Goal: Task Accomplishment & Management: Use online tool/utility

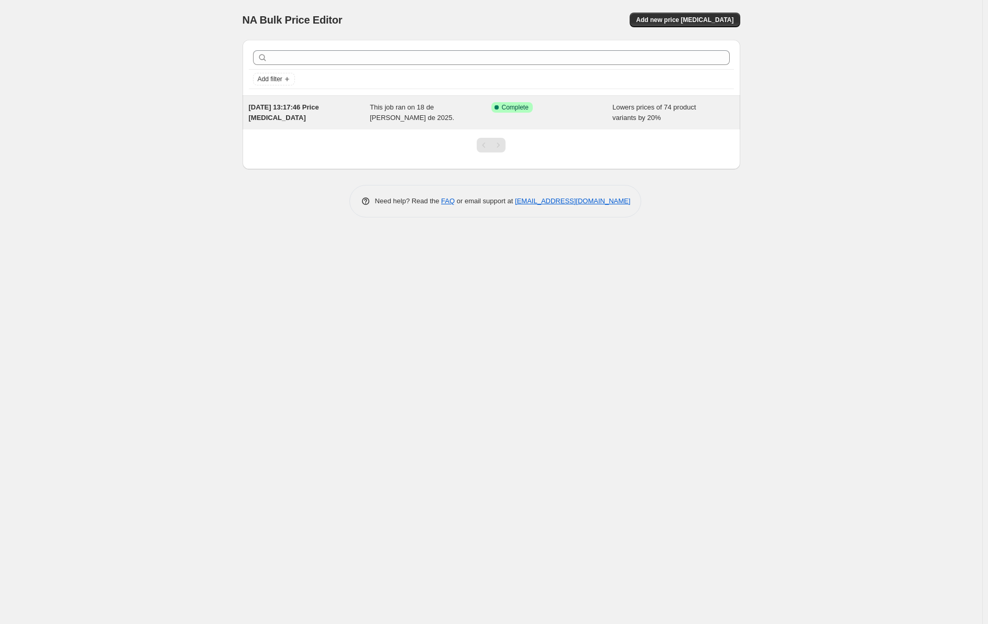
click at [451, 114] on div "This job ran on 18 de [PERSON_NAME] de 2025." at bounding box center [431, 112] width 122 height 21
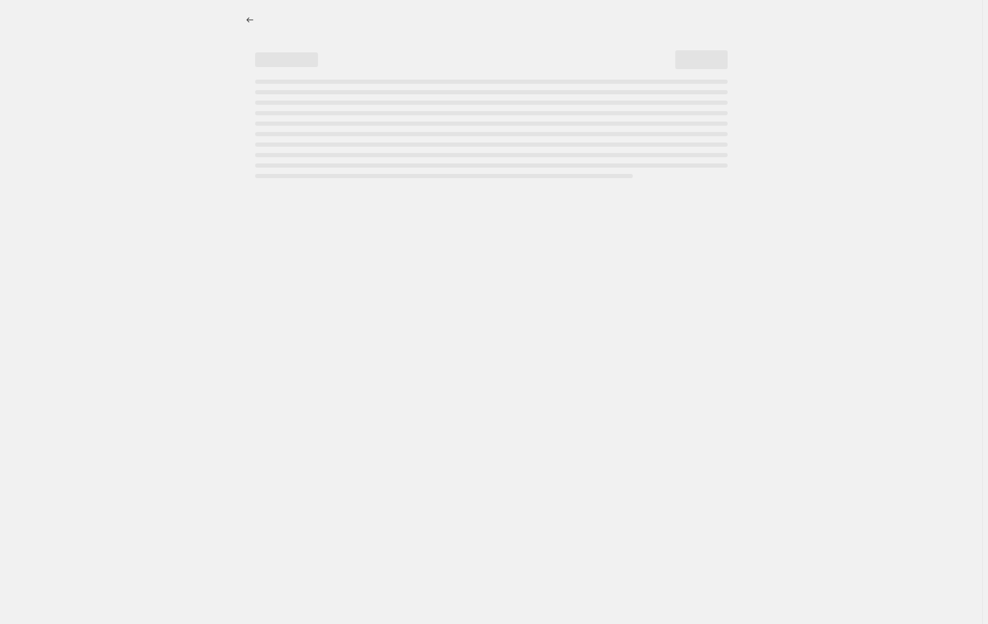
select select "percentage"
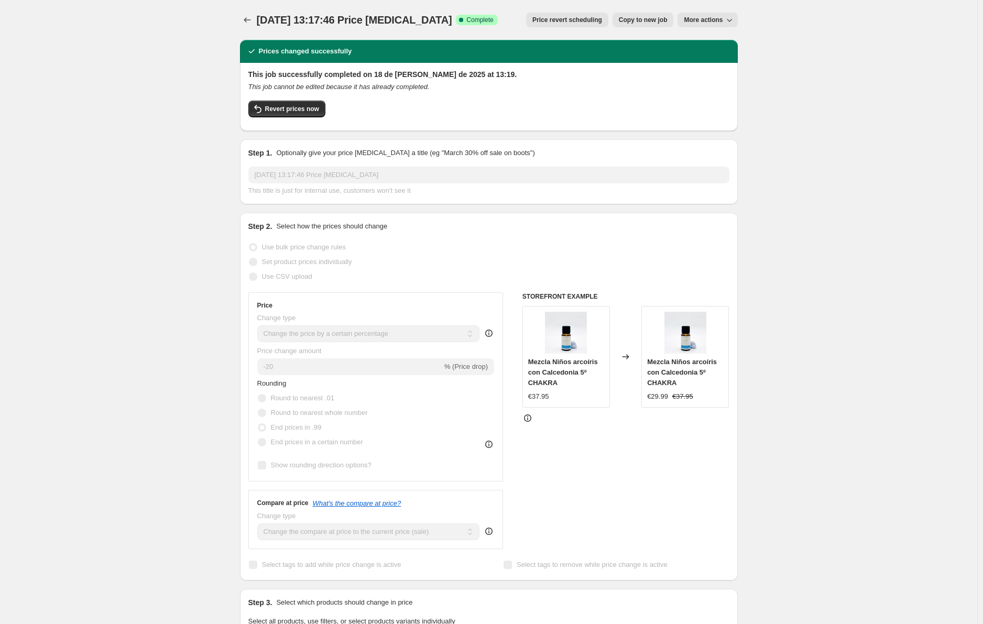
drag, startPoint x: 305, startPoint y: 109, endPoint x: 443, endPoint y: 121, distance: 138.3
drag, startPoint x: 443, startPoint y: 121, endPoint x: 395, endPoint y: 96, distance: 54.4
click at [395, 96] on div "This job successfully completed on 18 de [PERSON_NAME] de 2025 at 13:19. This j…" at bounding box center [488, 95] width 481 height 53
click at [311, 105] on span "Revert prices now" at bounding box center [292, 109] width 54 height 8
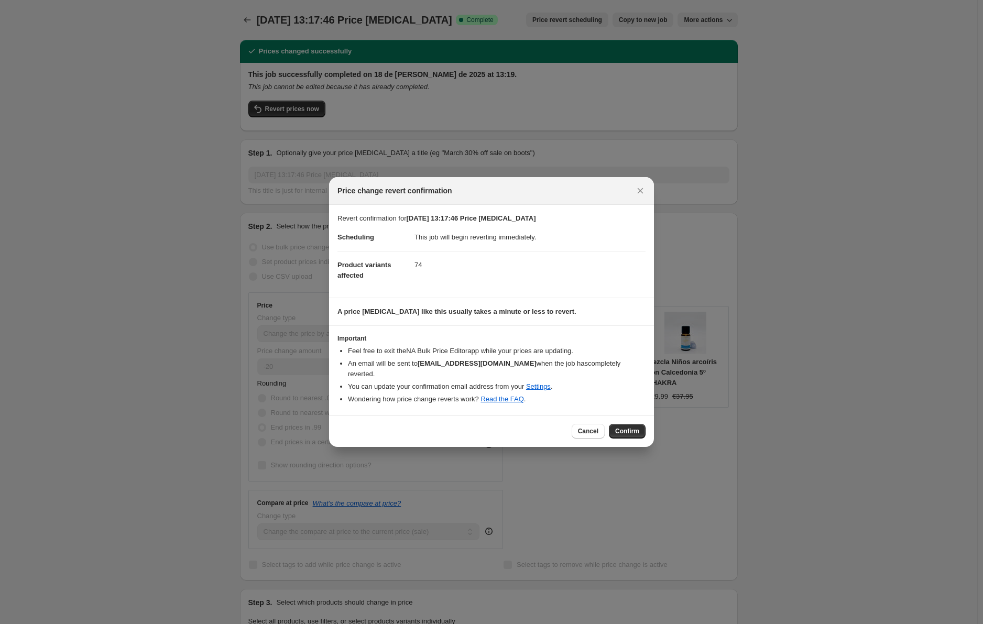
click at [623, 424] on button "Confirm" at bounding box center [627, 431] width 37 height 15
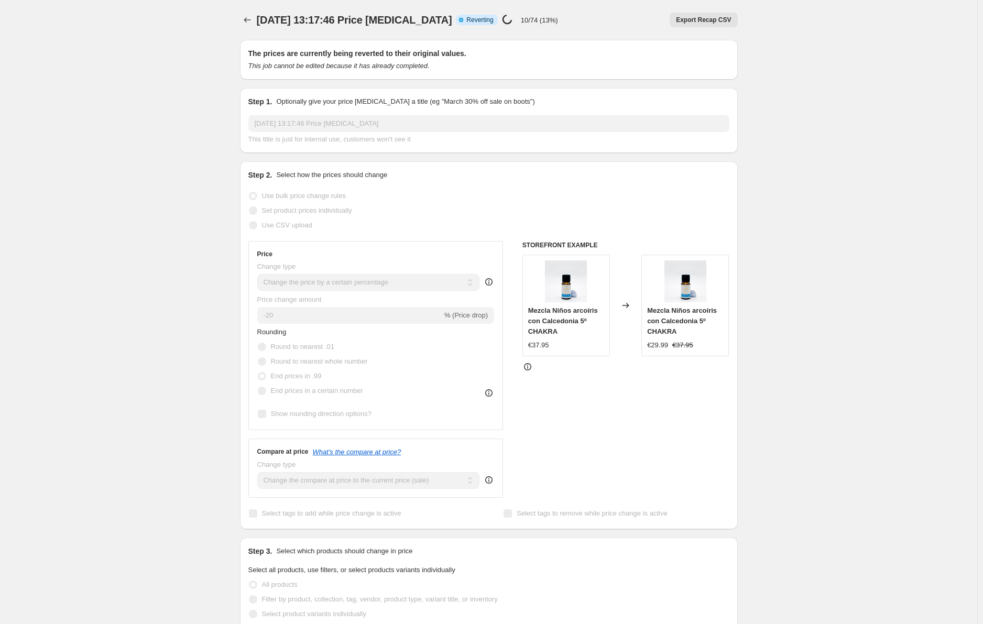
click at [182, 198] on div "[DATE] 13:17:46 Price [MEDICAL_DATA]. This page is ready [DATE] 13:17:46 Price …" at bounding box center [488, 538] width 977 height 1076
click at [176, 224] on div "[DATE] 13:17:46 Price [MEDICAL_DATA]. This page is ready [DATE] 13:17:46 Price …" at bounding box center [488, 538] width 977 height 1076
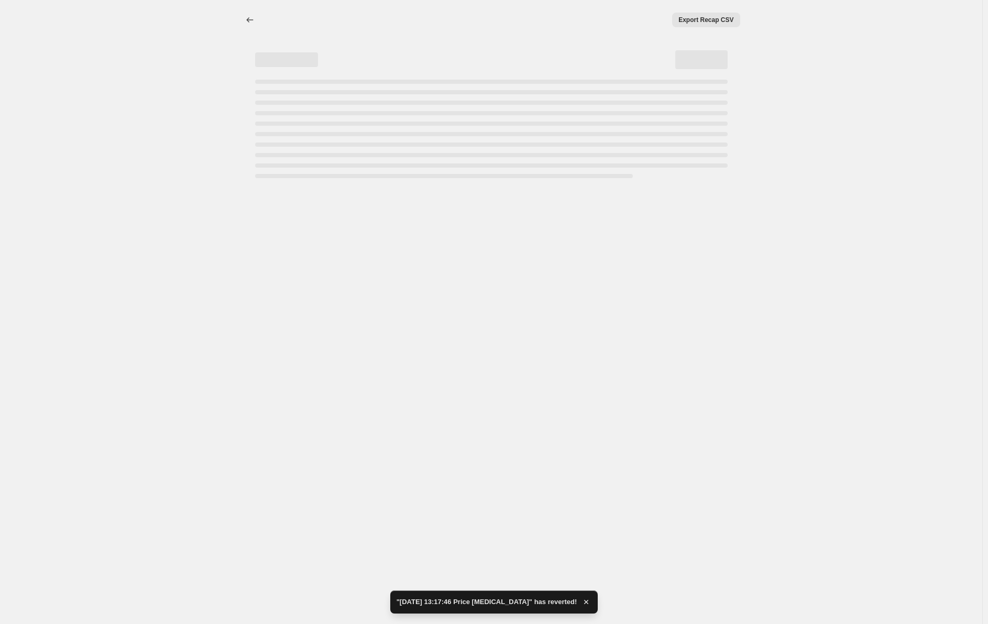
select select "percentage"
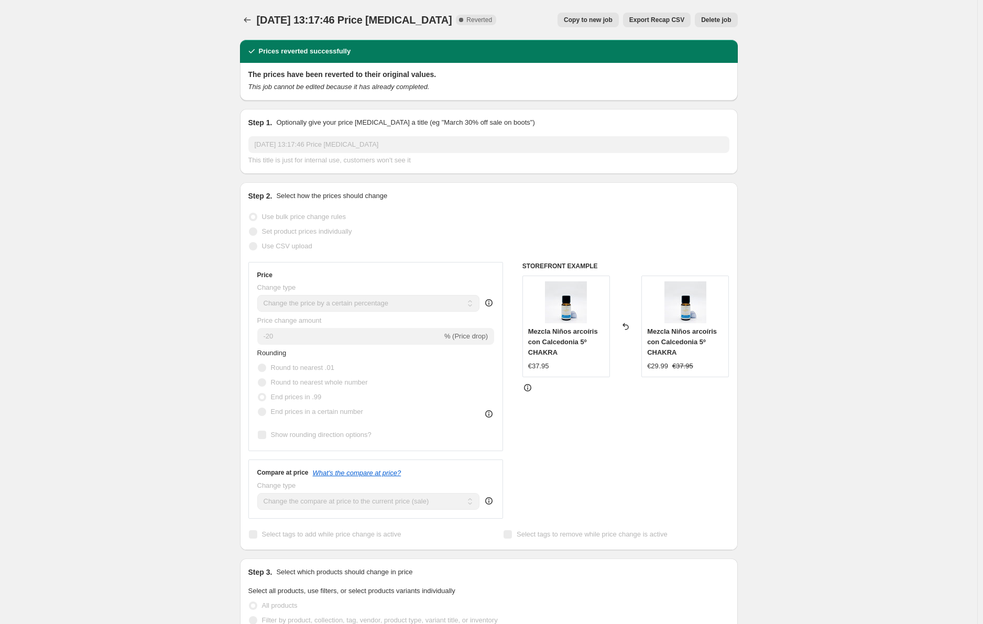
click at [287, 48] on h2 "Prices reverted successfully" at bounding box center [305, 51] width 92 height 10
copy h2 "Prices reverted successfully"
drag, startPoint x: 23, startPoint y: 162, endPoint x: 24, endPoint y: 148, distance: 14.2
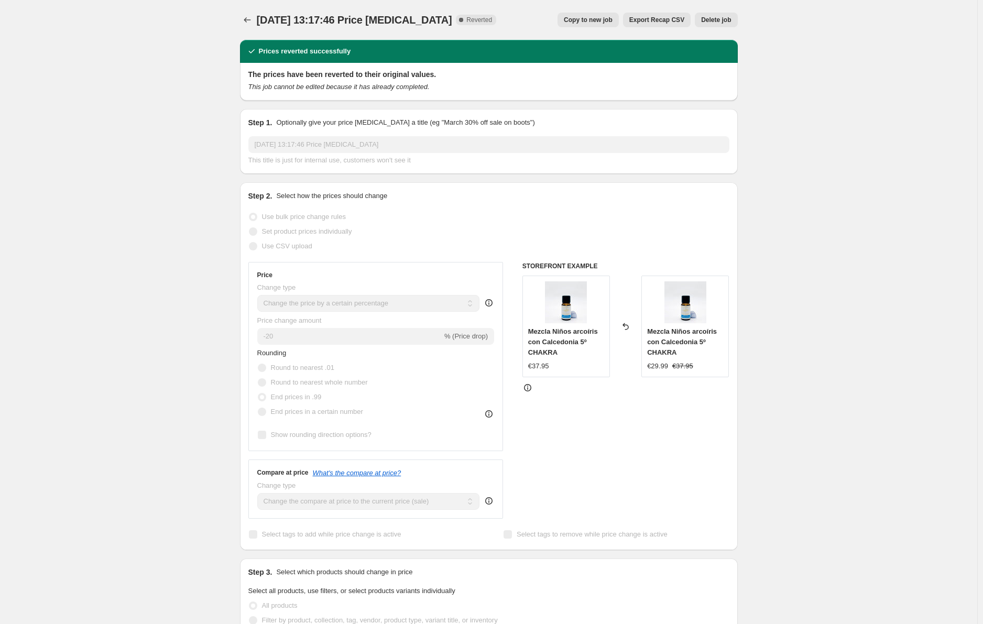
click at [23, 162] on div "[DATE] 13:17:46 Price [MEDICAL_DATA]. This page is ready [DATE] 13:17:46 Price …" at bounding box center [488, 548] width 977 height 1097
